Goal: Task Accomplishment & Management: Use online tool/utility

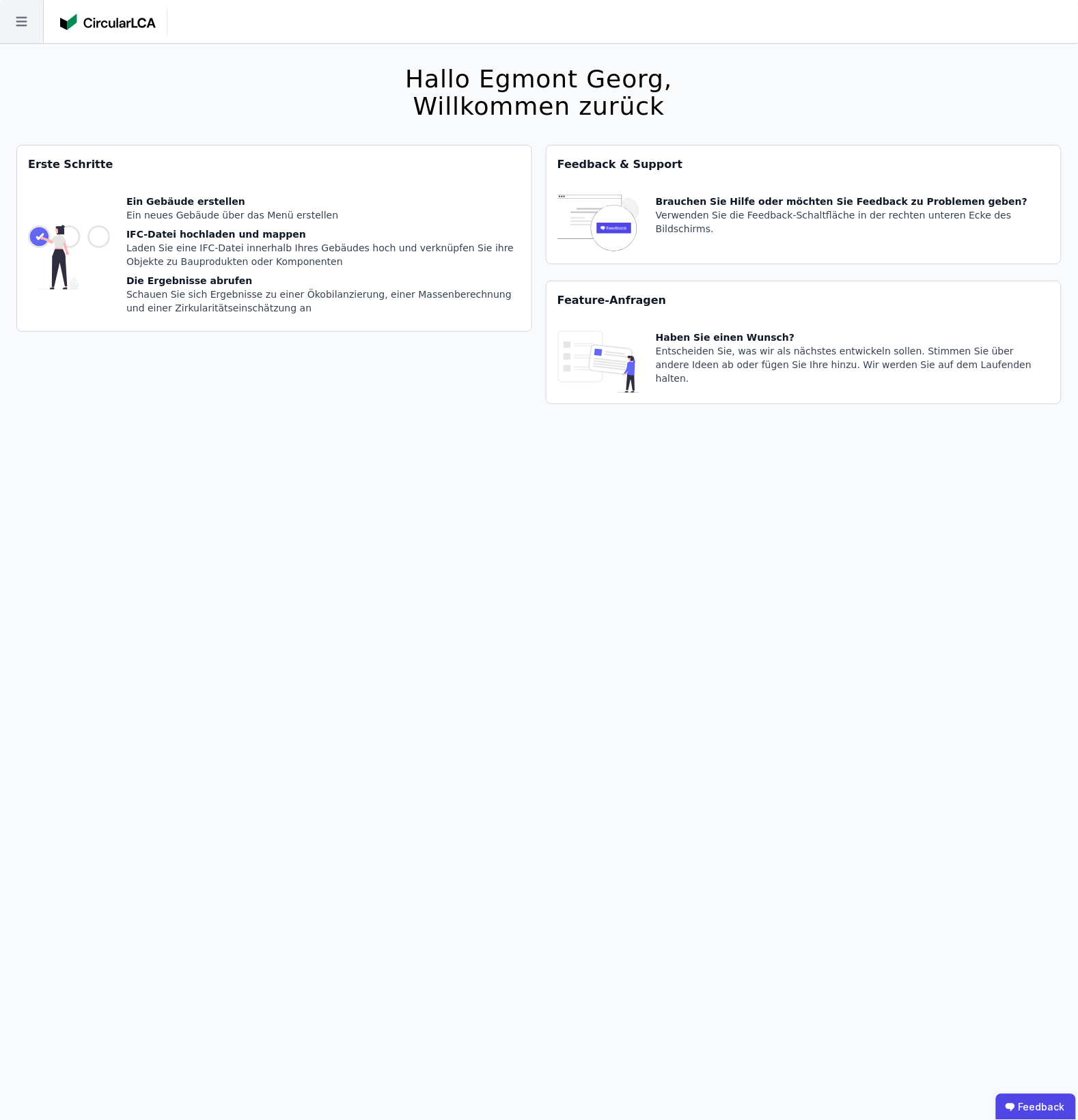
click at [4, 28] on icon at bounding box center [21, 21] width 43 height 43
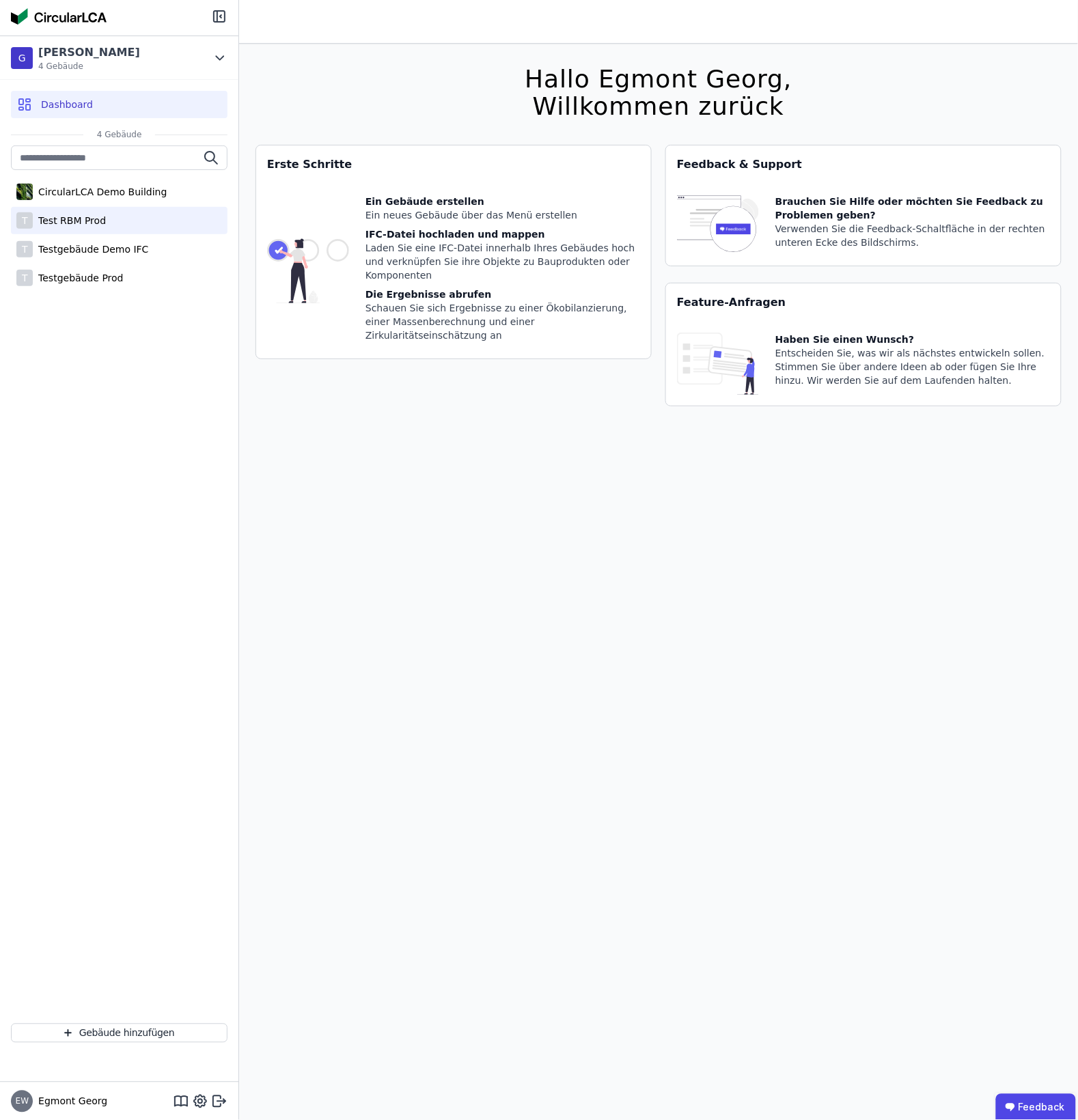
click at [105, 211] on div "T Test RBM Prod" at bounding box center [118, 220] width 216 height 27
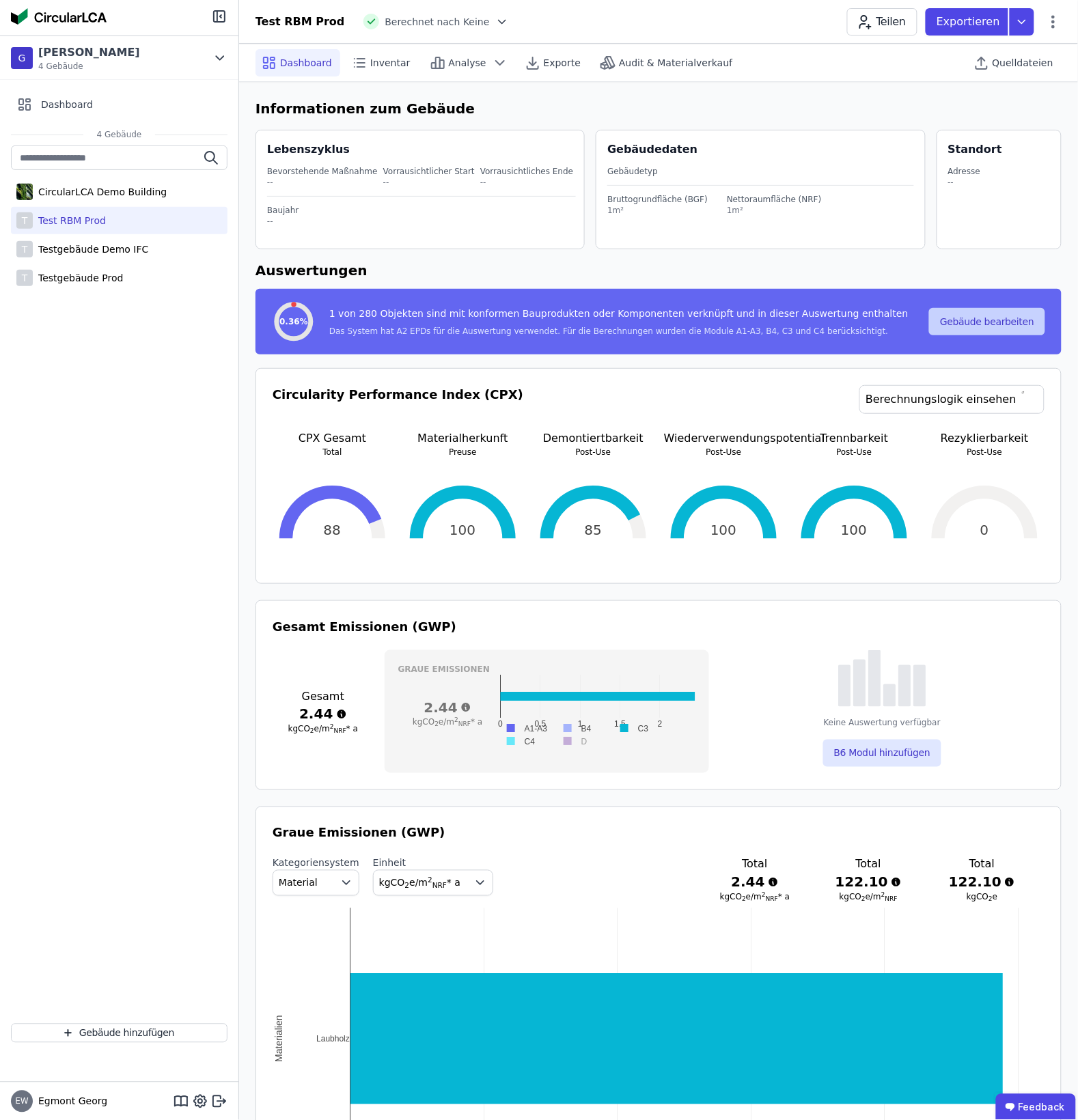
click at [872, 322] on button "Gebäude bearbeiten" at bounding box center [987, 321] width 116 height 27
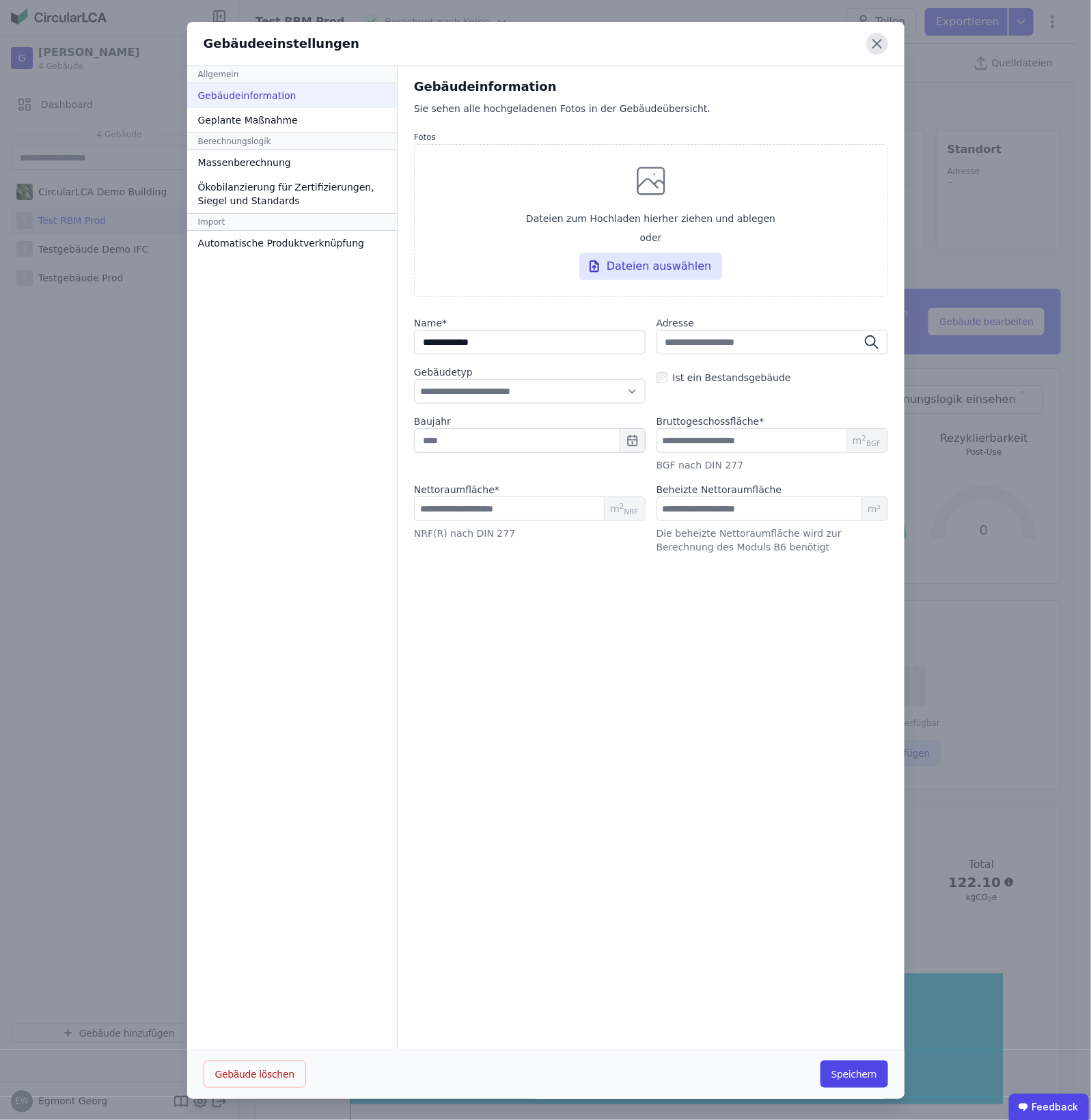
click at [866, 45] on icon at bounding box center [876, 44] width 22 height 22
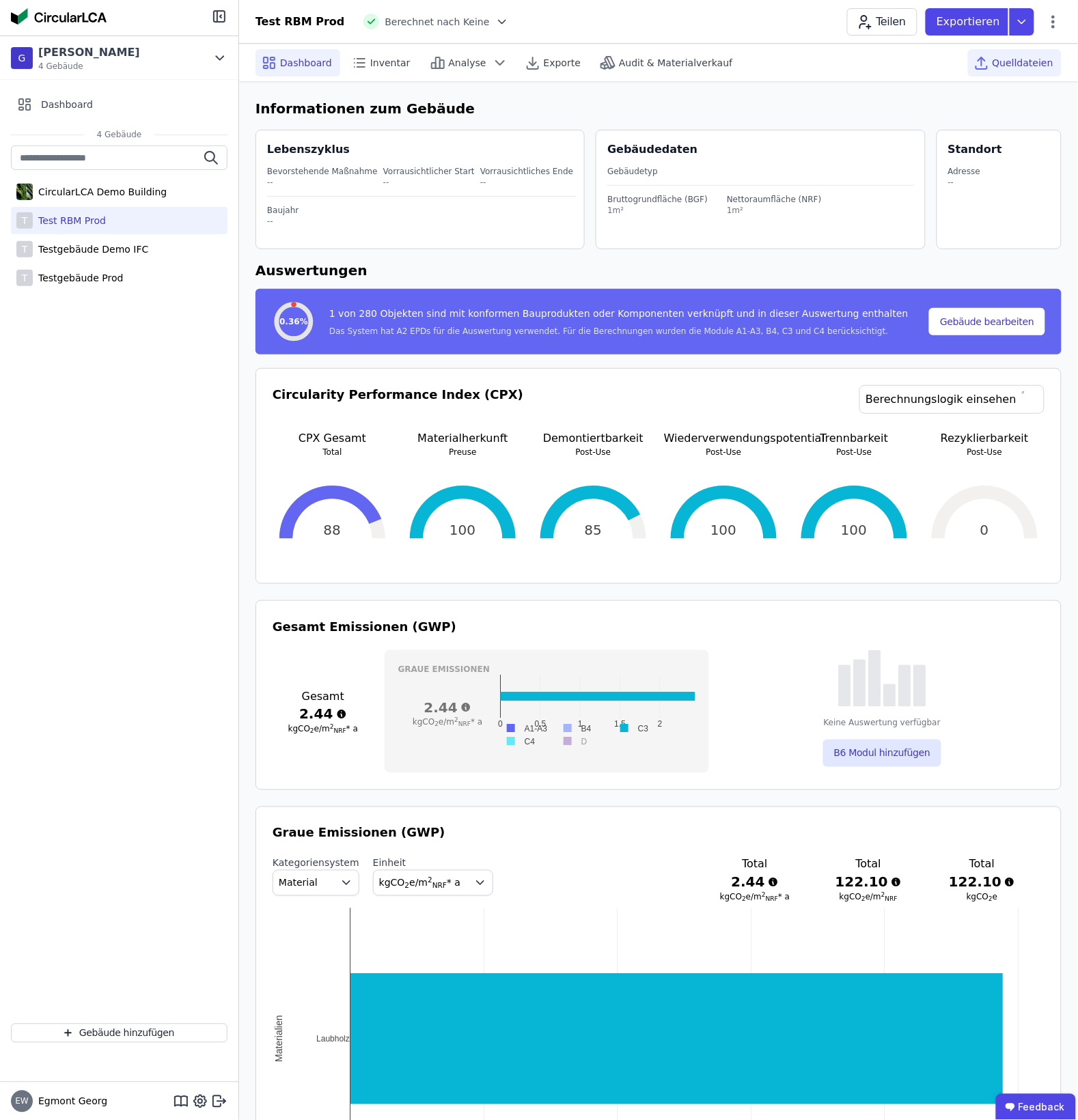
click at [872, 55] on icon at bounding box center [982, 63] width 16 height 16
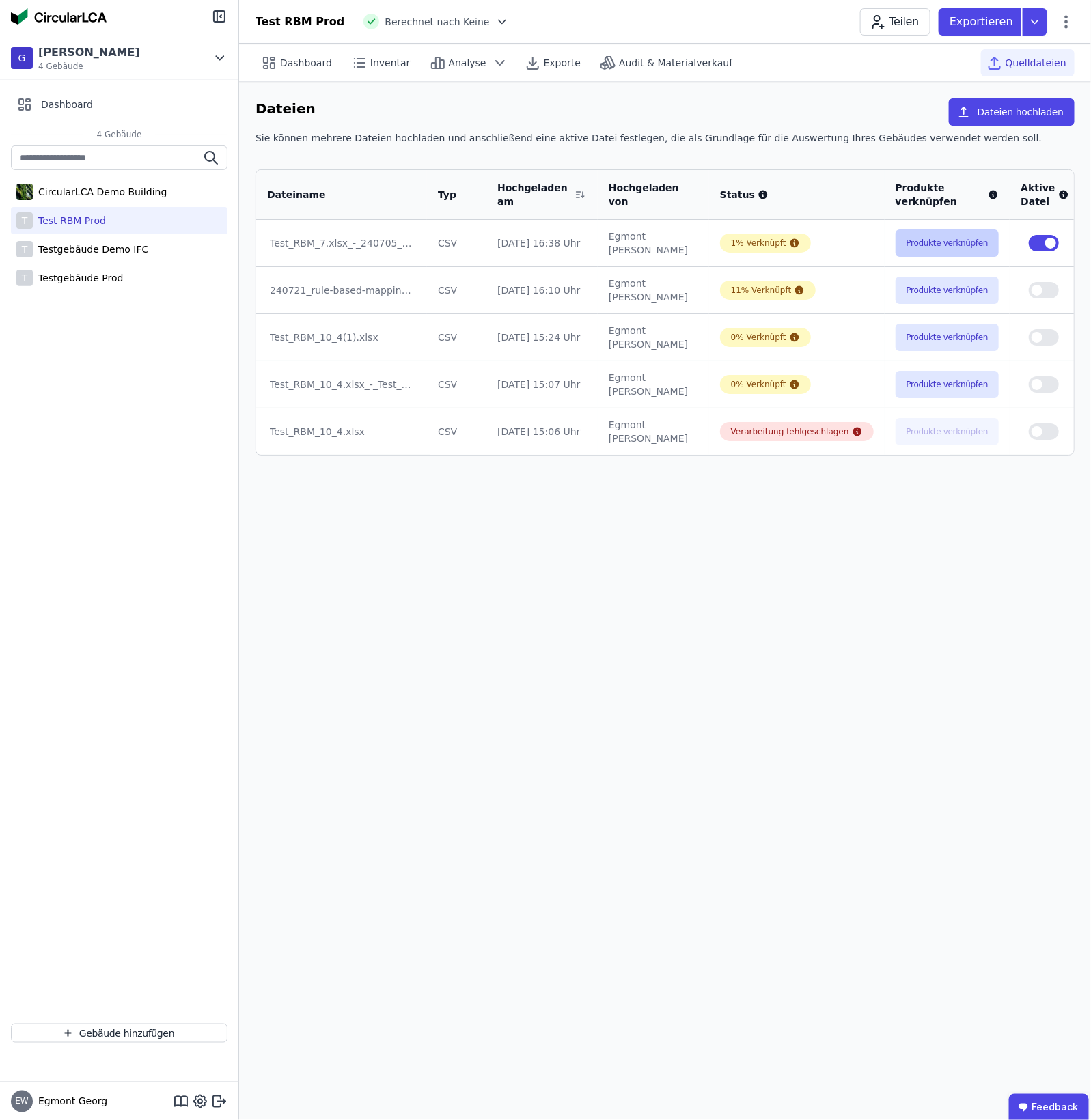
click at [872, 239] on button "Produkte verknüpfen" at bounding box center [947, 243] width 104 height 27
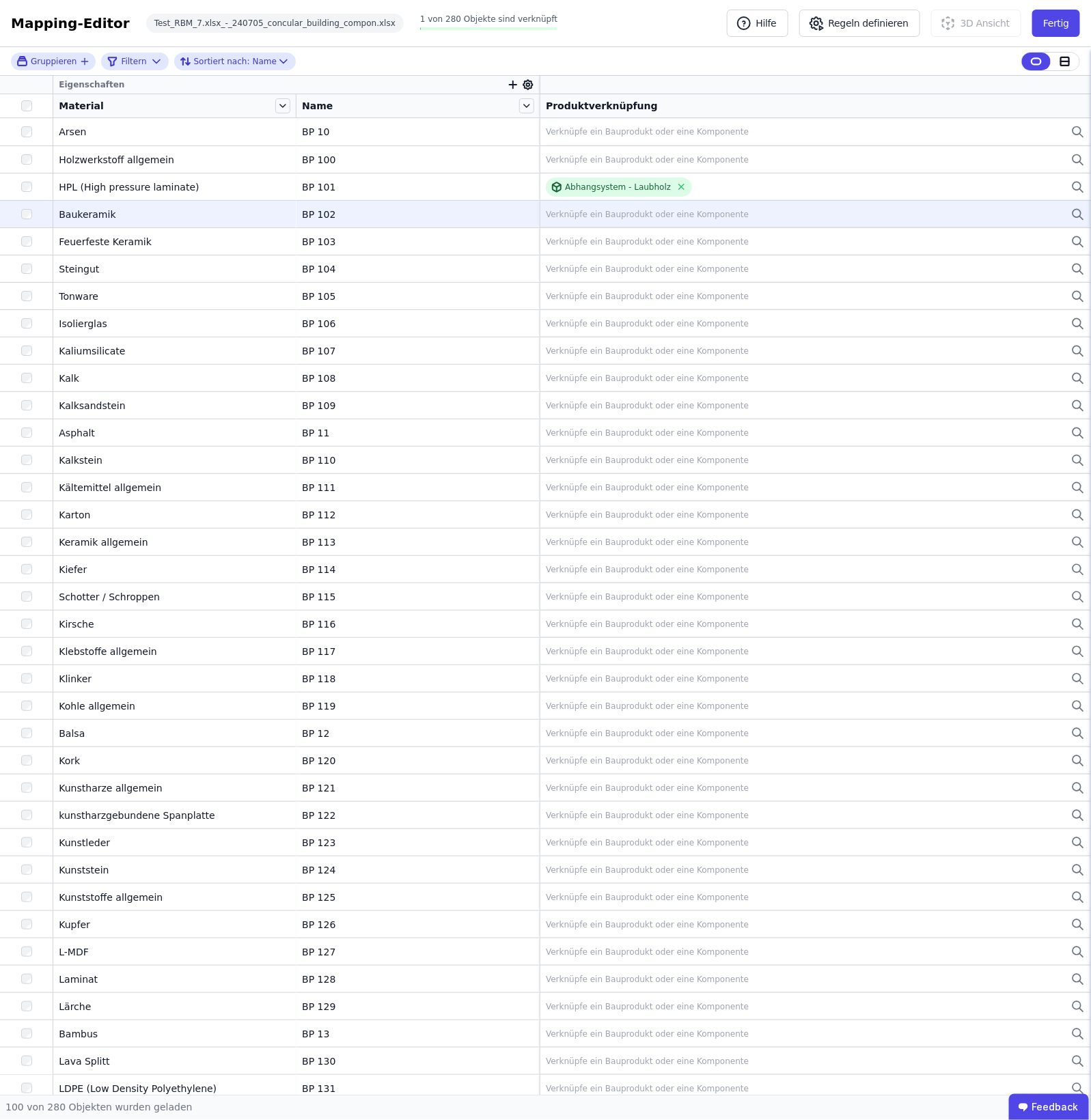
click at [654, 207] on div "Verknüpfe ein Bauprodukt oder eine Komponente" at bounding box center [815, 215] width 539 height 16
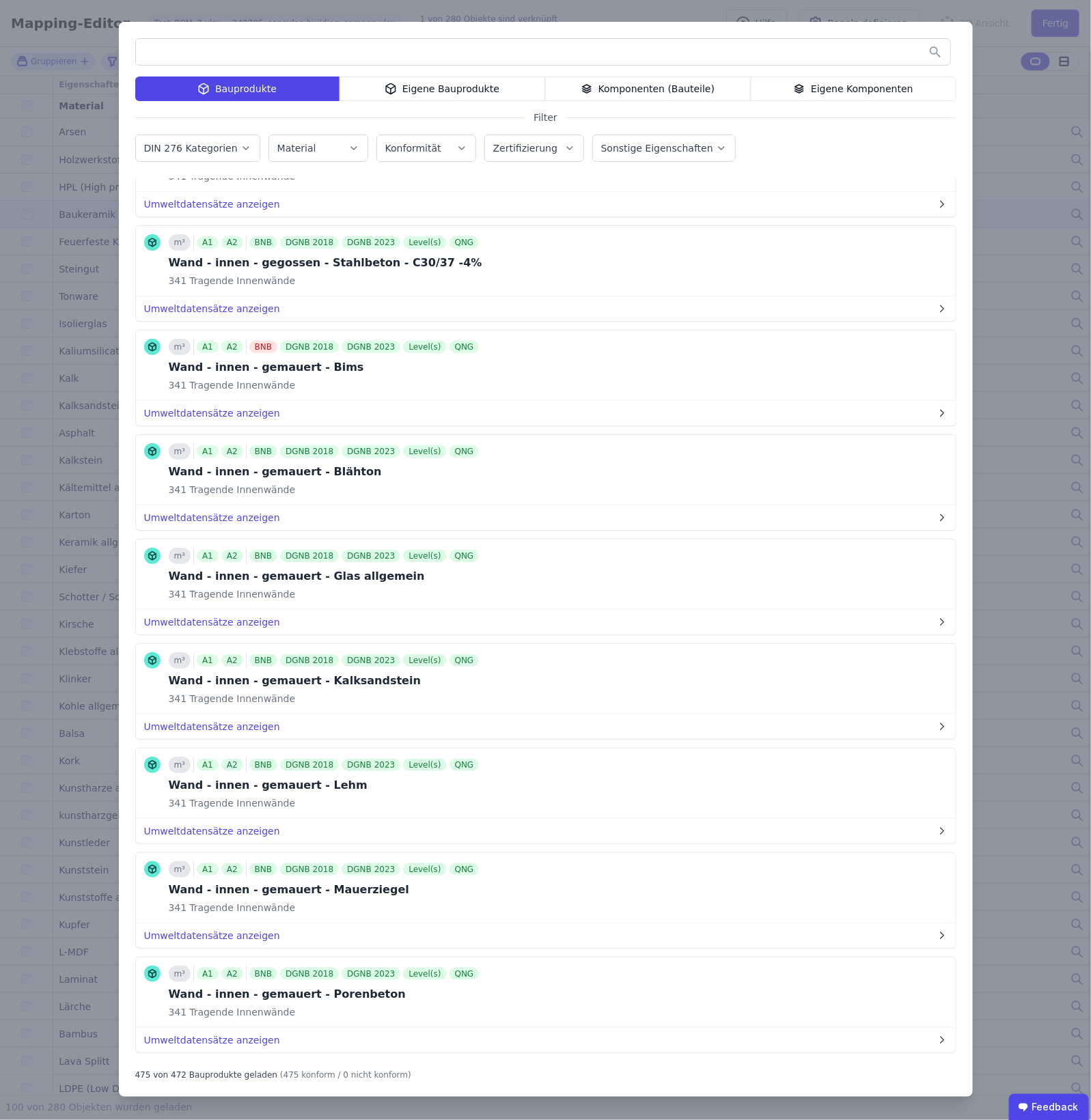
scroll to position [49022, 0]
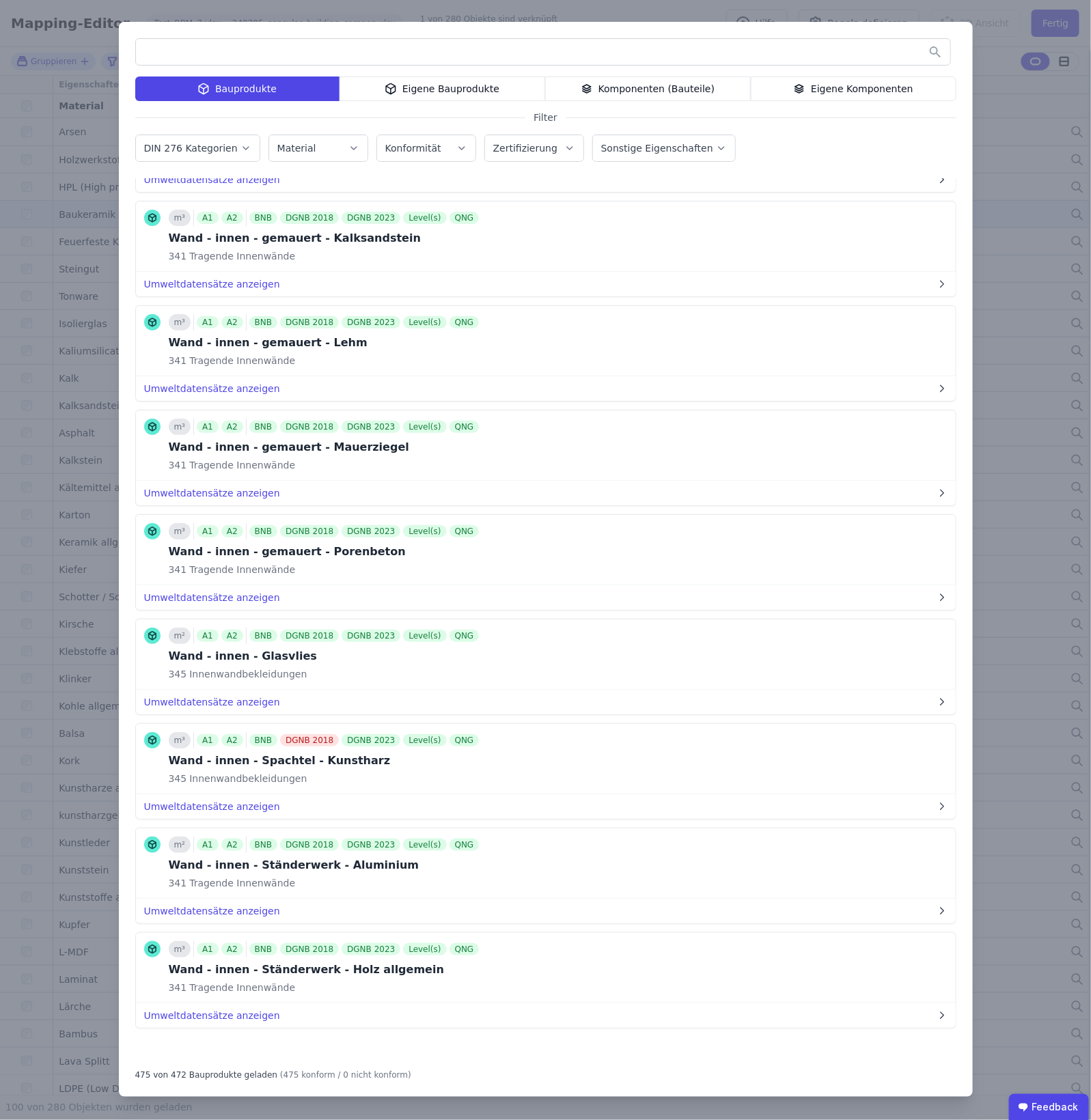
click at [710, 87] on div "Komponenten (Bauteile)" at bounding box center [648, 89] width 206 height 25
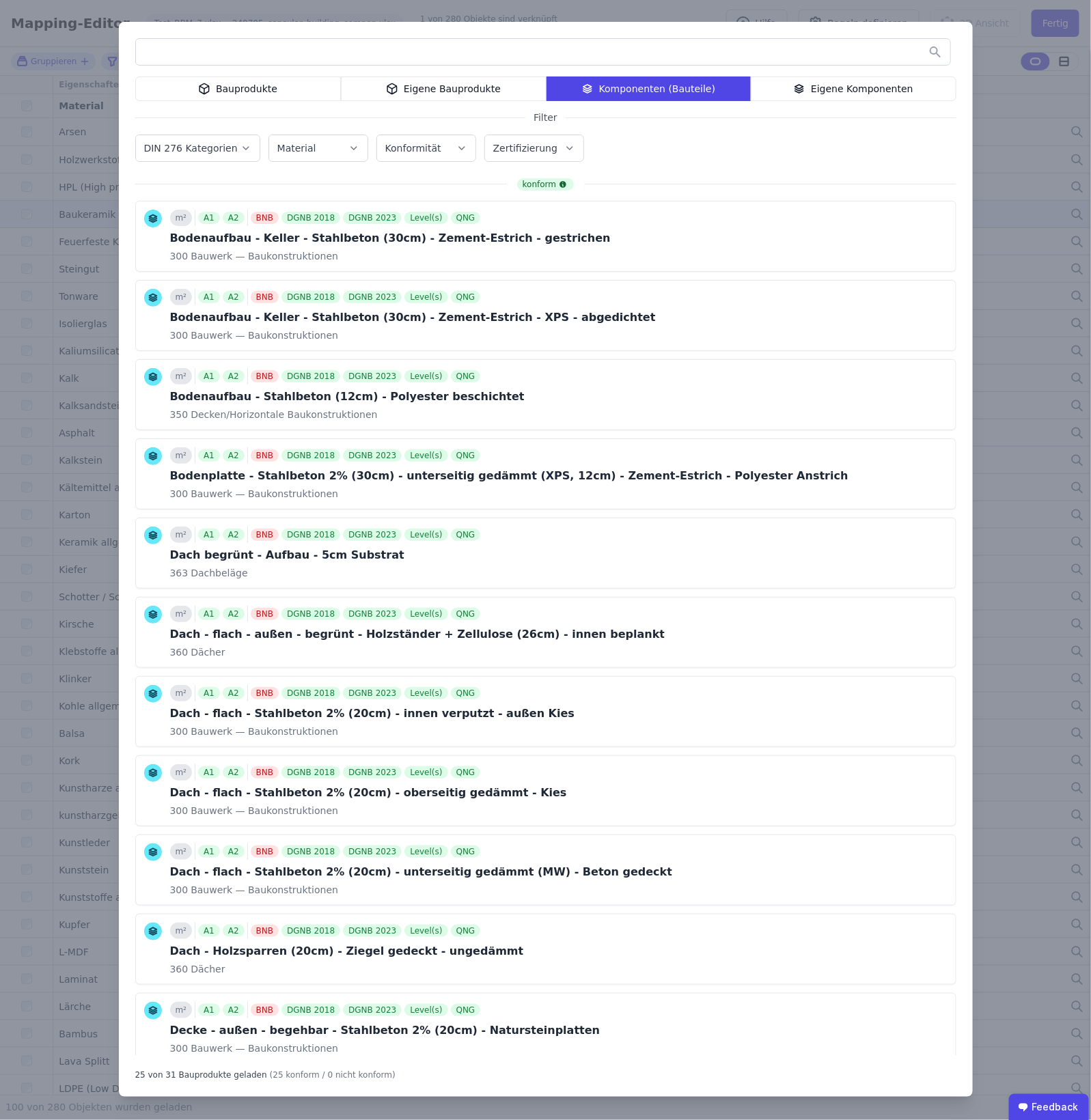
click at [852, 91] on div "Eigene Komponenten" at bounding box center [853, 89] width 206 height 25
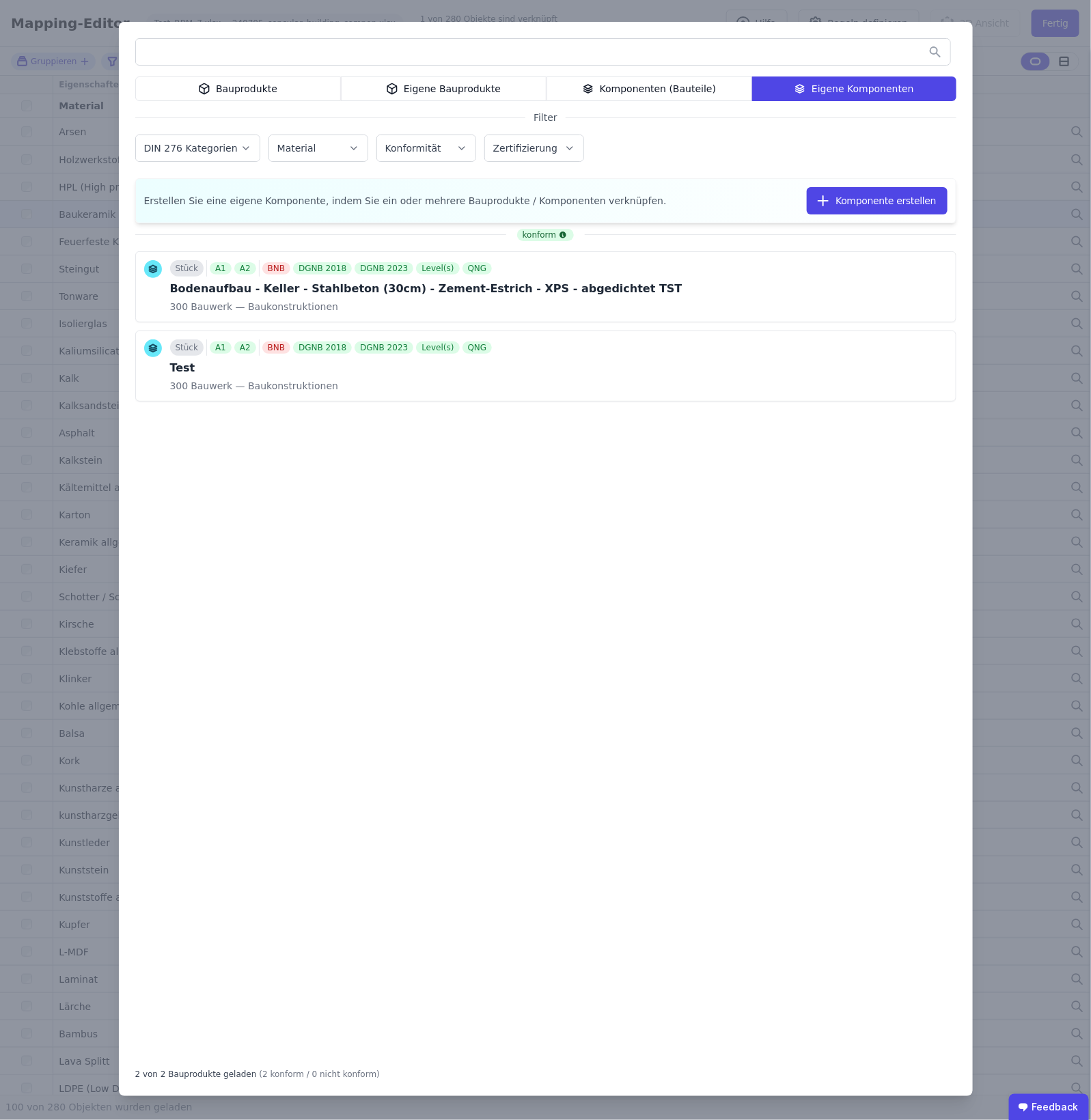
click at [677, 95] on div "Komponenten (Bauteile)" at bounding box center [649, 89] width 206 height 25
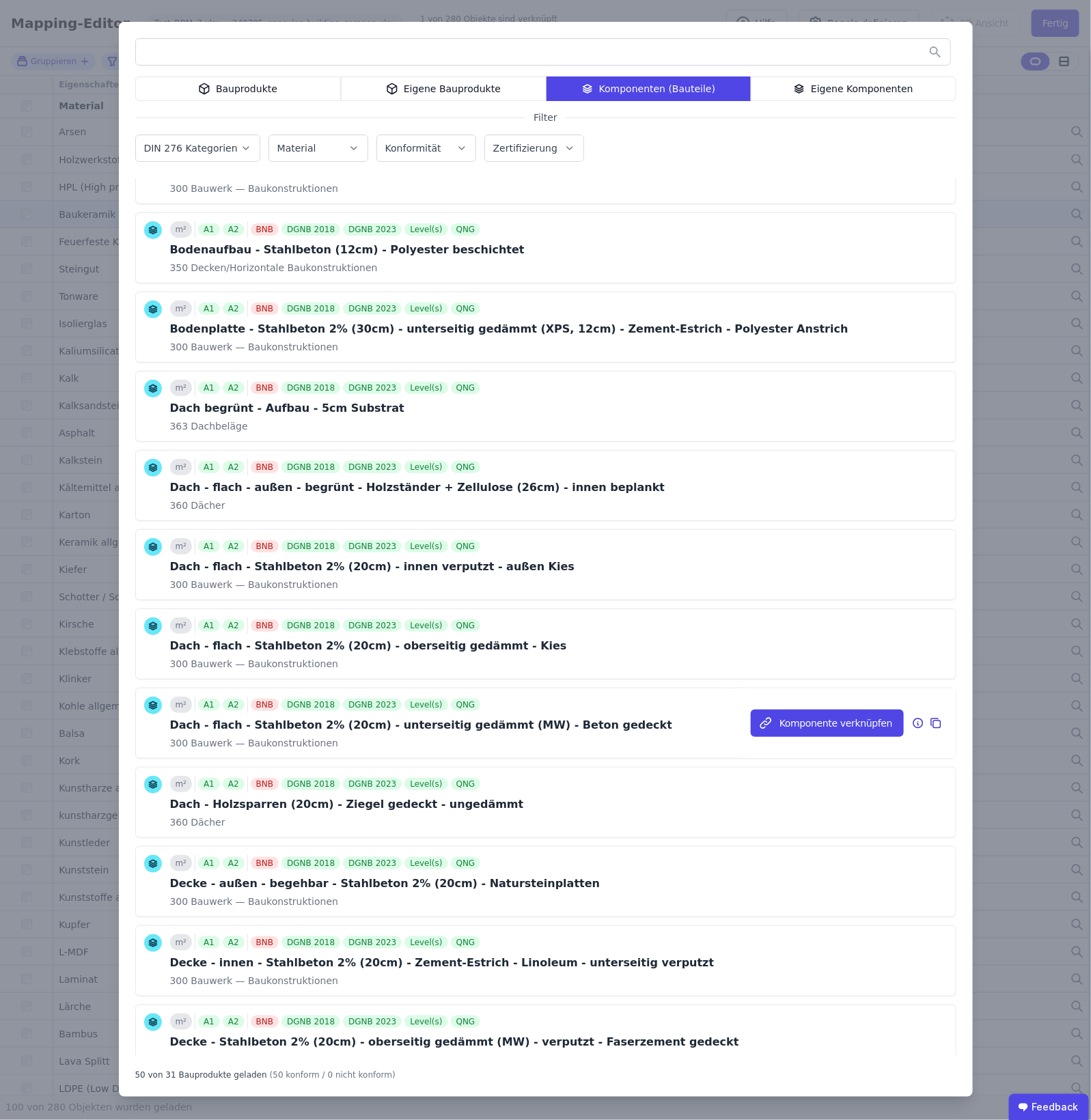
scroll to position [0, 0]
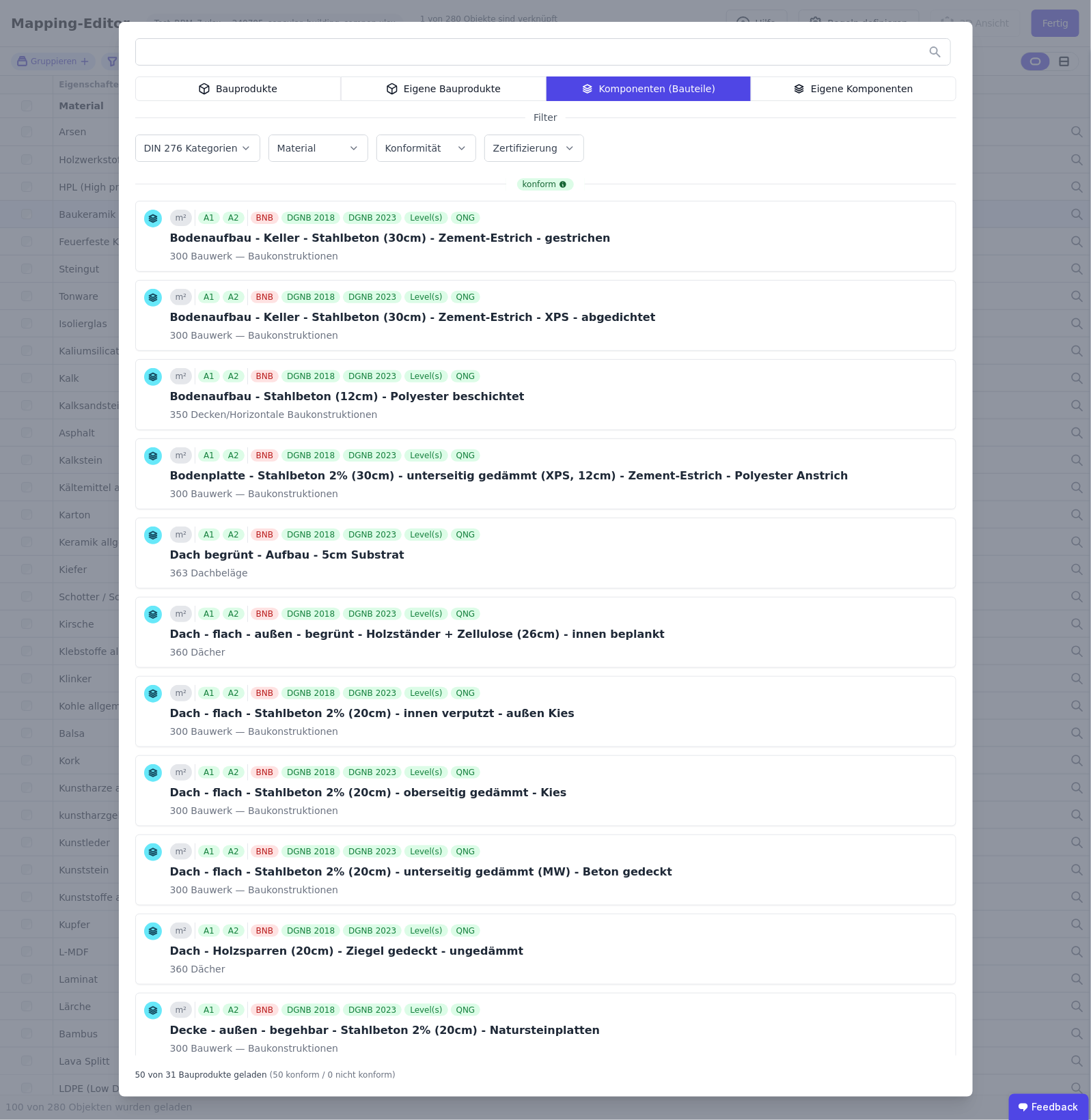
click at [311, 90] on div "Bauprodukte" at bounding box center [238, 89] width 206 height 25
